Goal: Transaction & Acquisition: Purchase product/service

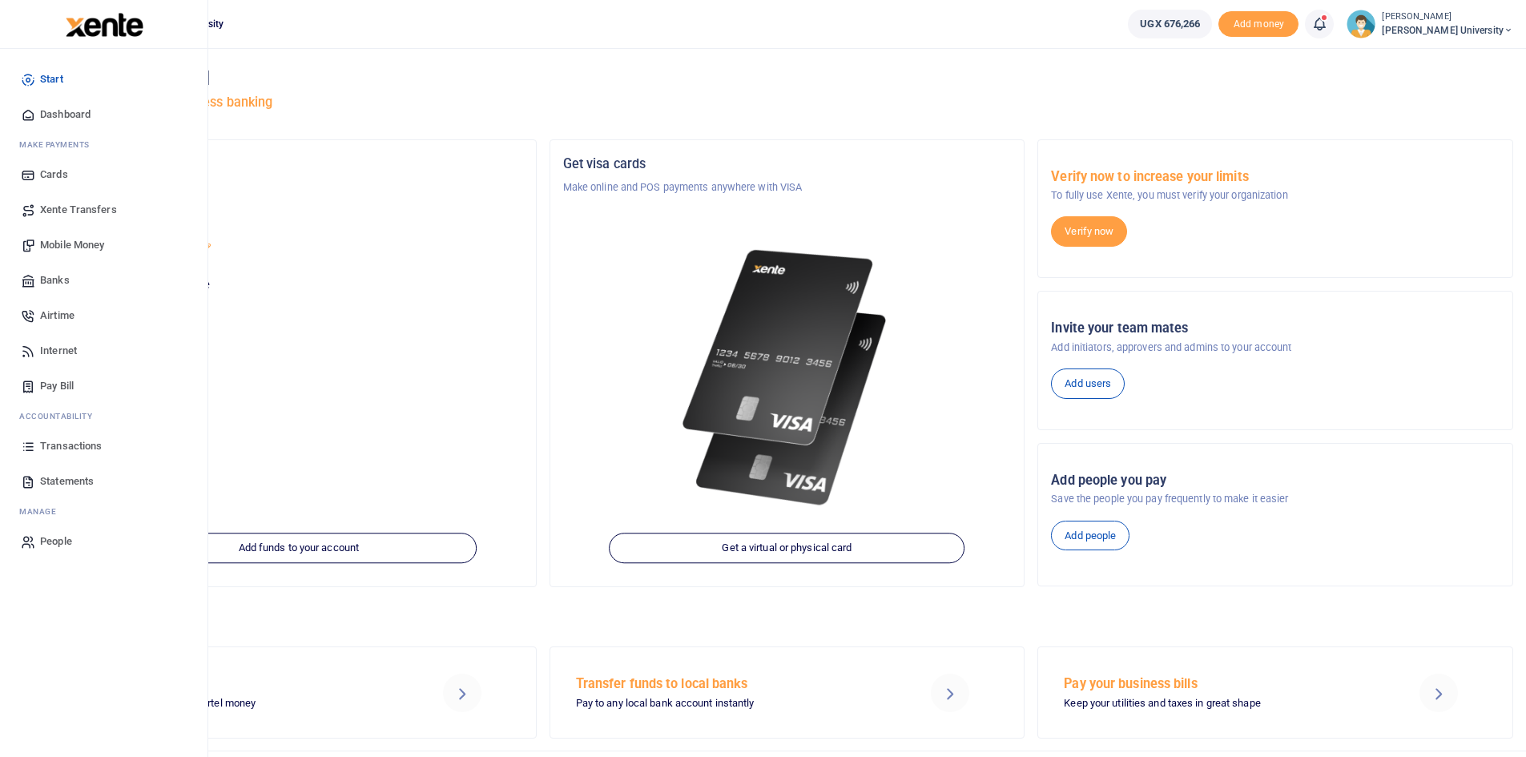
click at [60, 117] on span "Dashboard" at bounding box center [65, 115] width 50 height 16
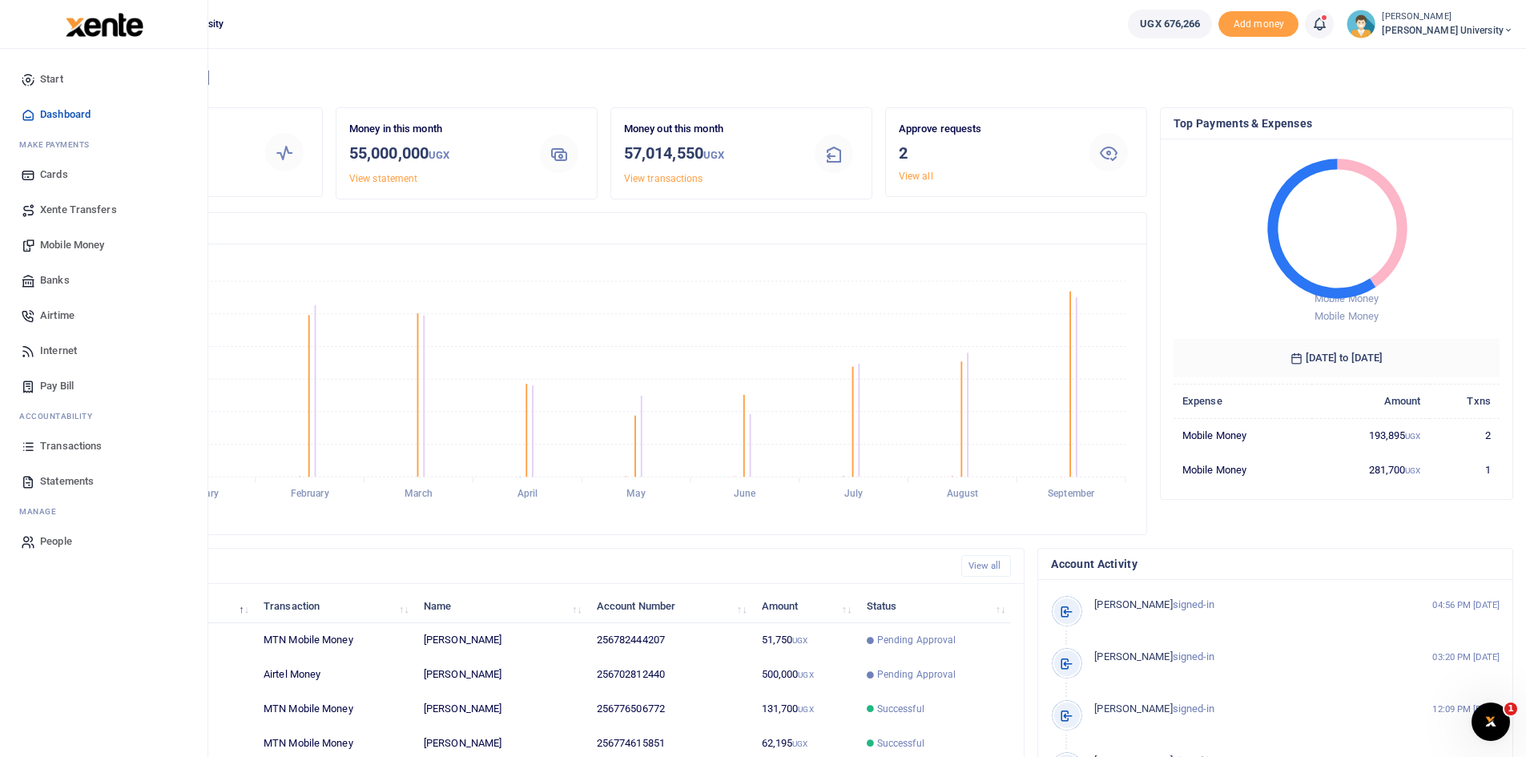
click at [78, 242] on span "Mobile Money" at bounding box center [72, 245] width 64 height 16
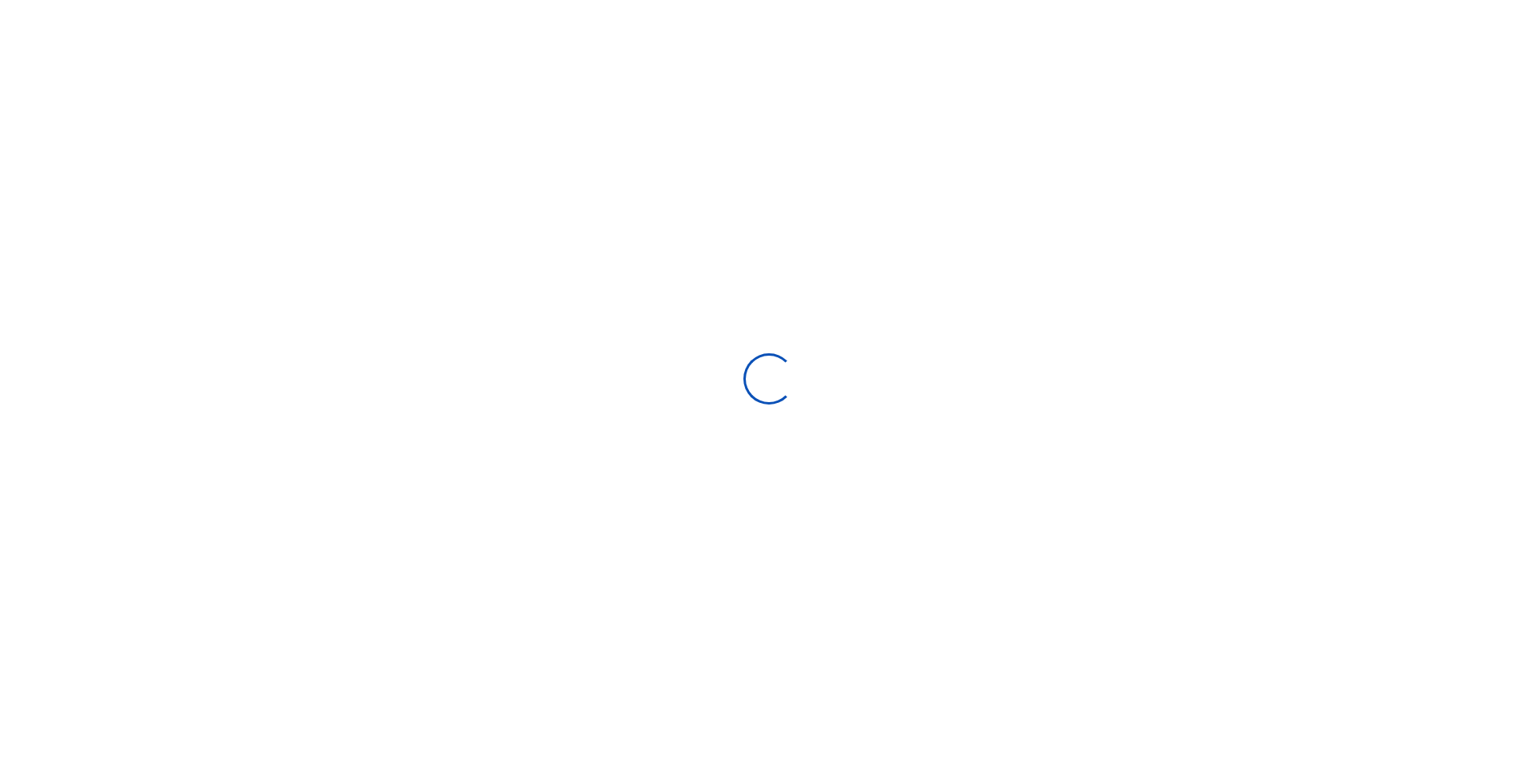
select select "Loading bundles"
select select
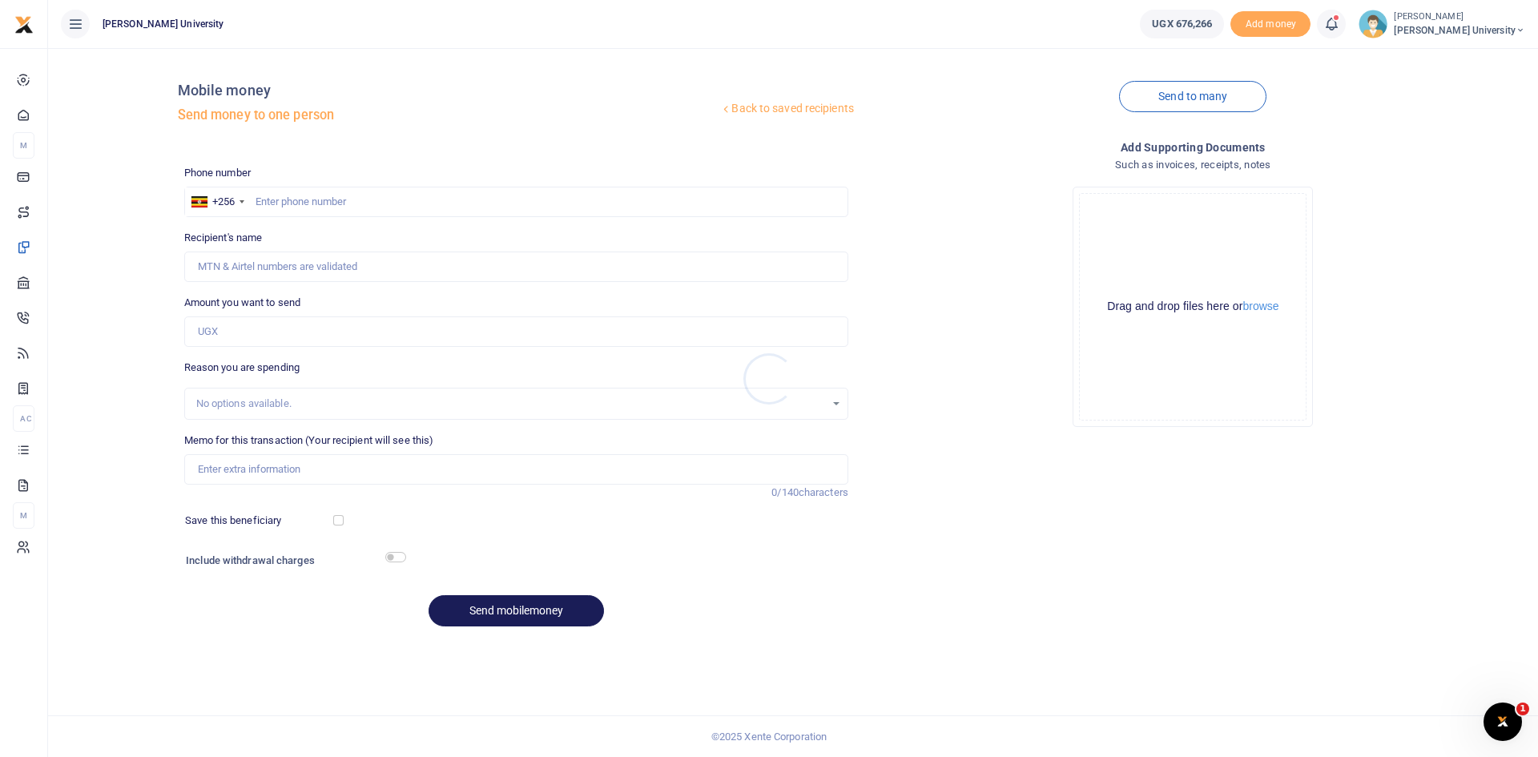
click at [265, 198] on div at bounding box center [769, 378] width 1538 height 757
click at [270, 199] on input "text" at bounding box center [516, 202] width 664 height 30
type input "0790073727"
type input "Patrick Muhumuza"
type input "0790073727"
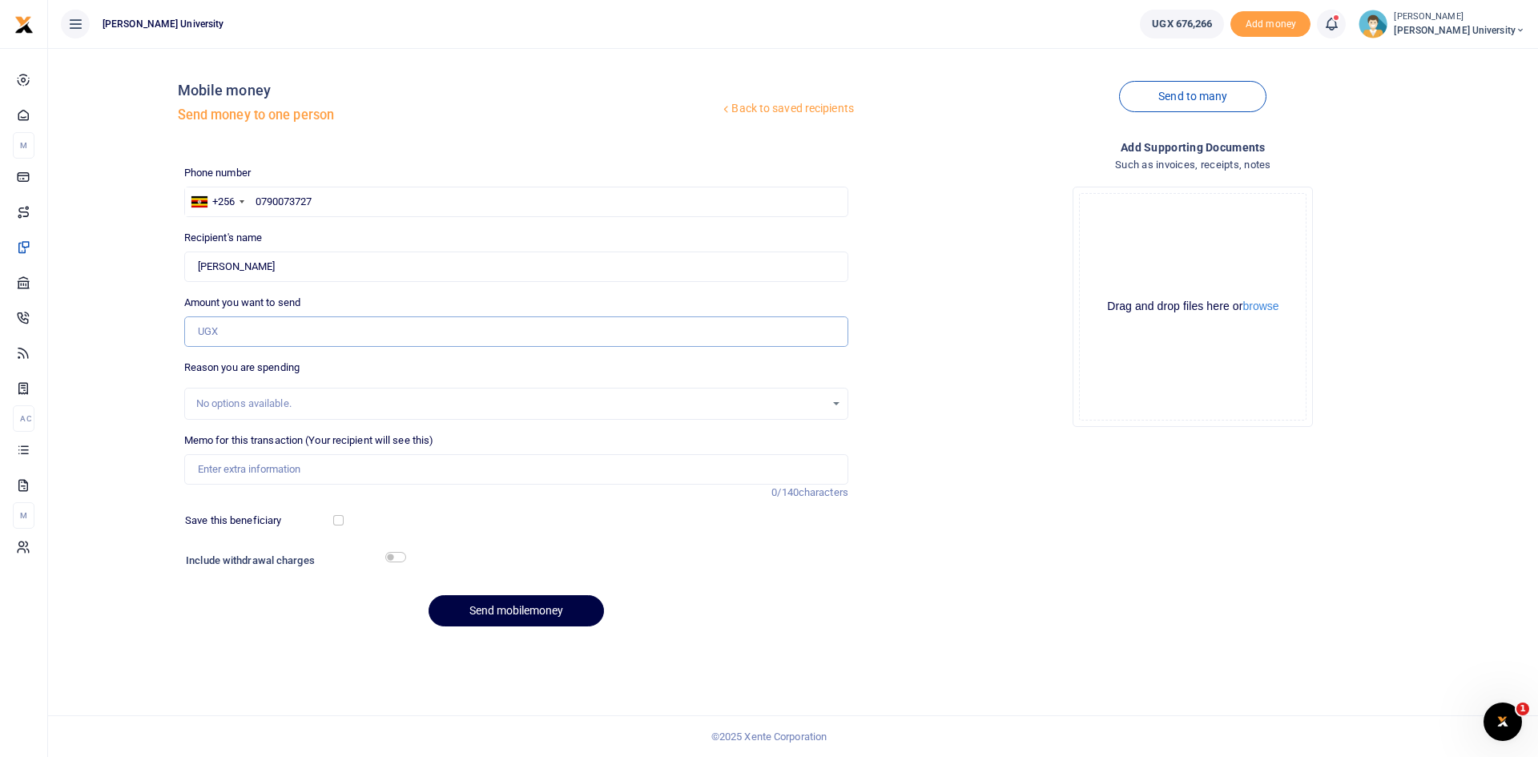
click at [219, 332] on input "Amount you want to send" at bounding box center [516, 331] width 664 height 30
type input "20,000"
click at [235, 474] on input "Memo for this transaction (Your recipient will see this)" at bounding box center [516, 469] width 664 height 30
type input "Public Address system token during phege conference"
click at [524, 603] on button "Send mobilemoney" at bounding box center [516, 610] width 175 height 31
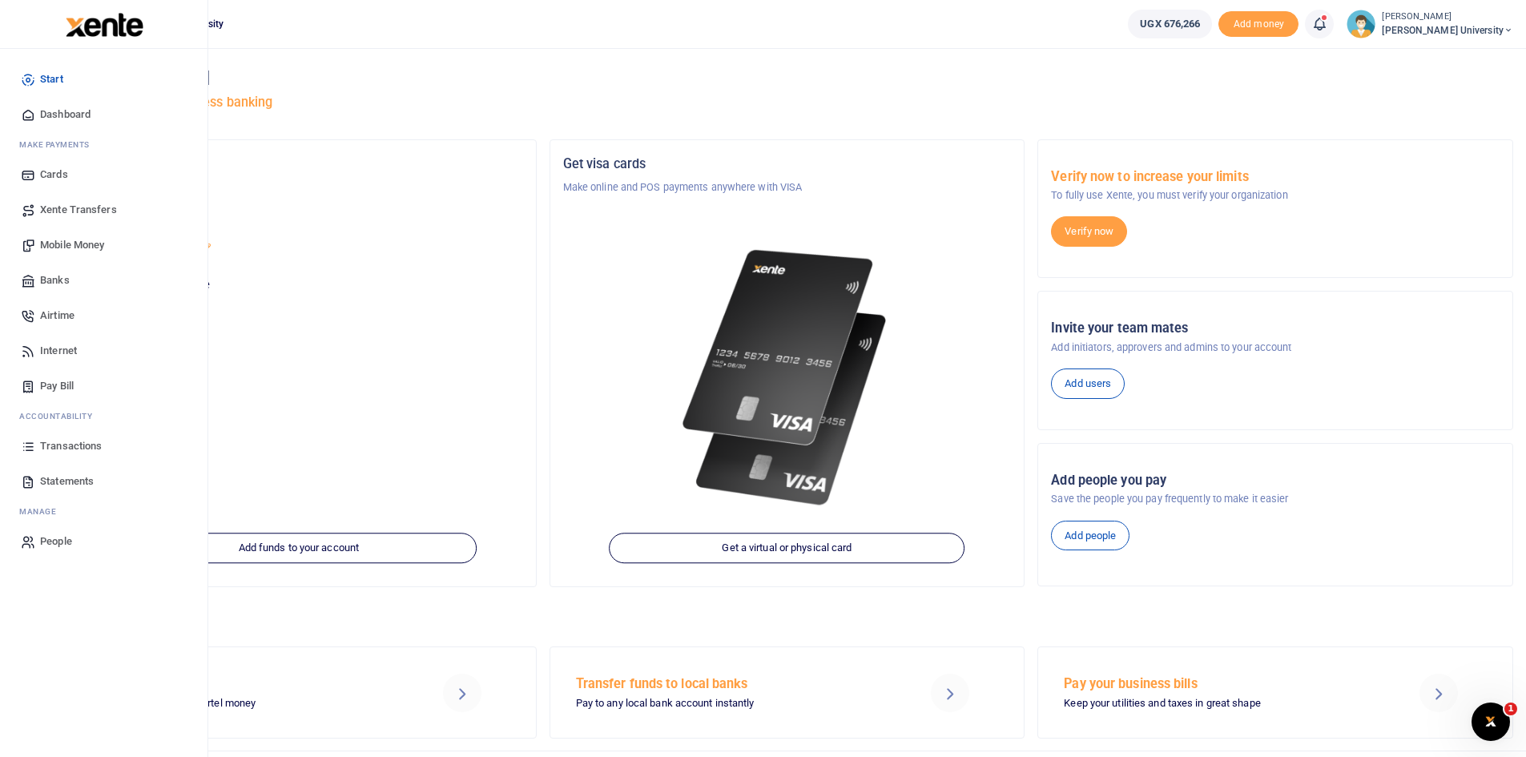
click at [63, 118] on span "Dashboard" at bounding box center [65, 115] width 50 height 16
